Goal: Task Accomplishment & Management: Use online tool/utility

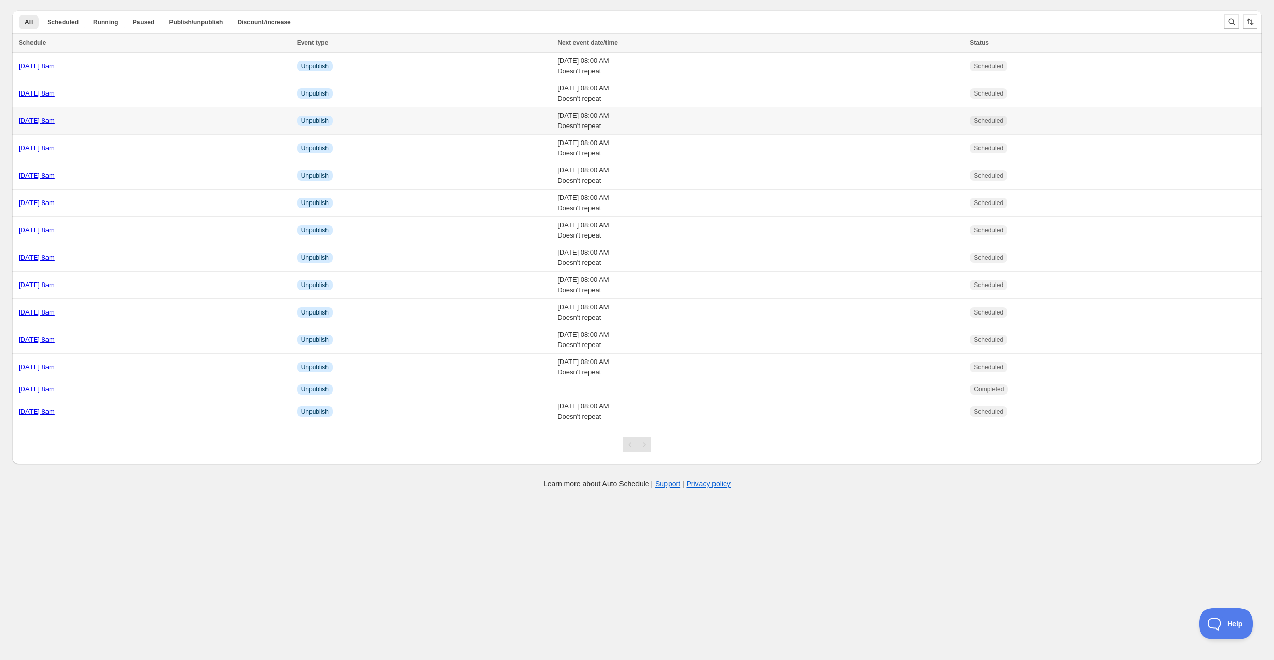
click at [139, 119] on div "[DATE] 8am" at bounding box center [155, 121] width 272 height 10
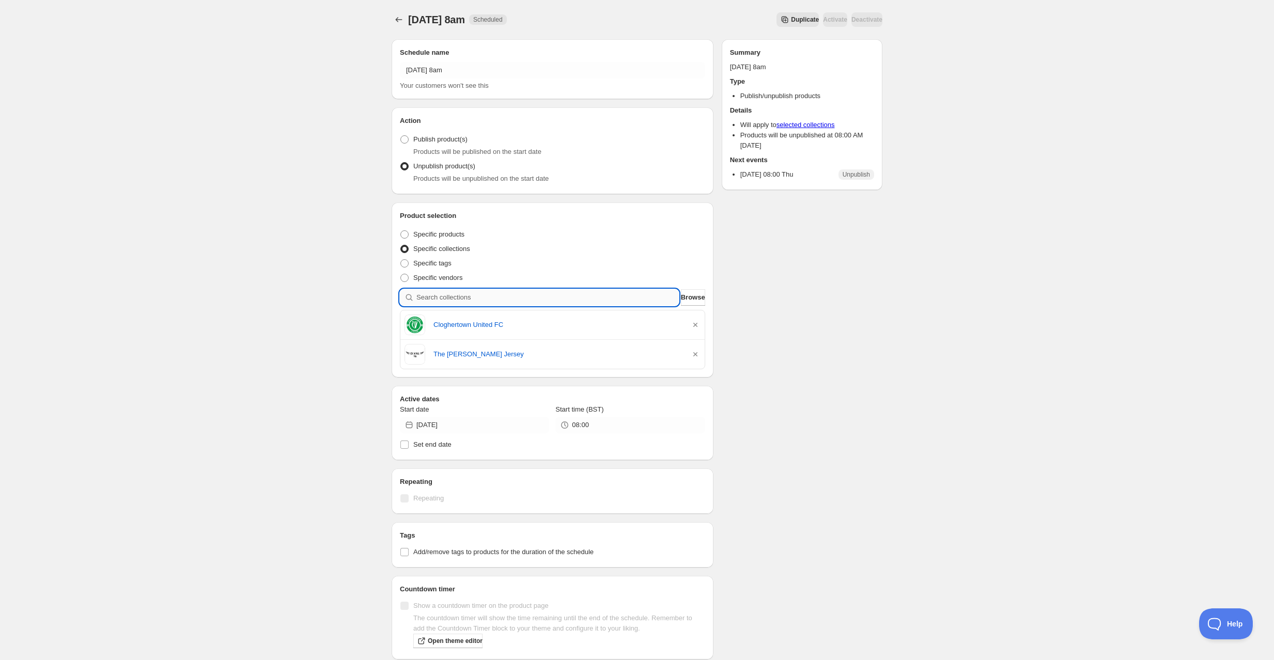
click at [441, 295] on input "search" at bounding box center [547, 297] width 262 height 17
type input "n"
